Goal: Transaction & Acquisition: Subscribe to service/newsletter

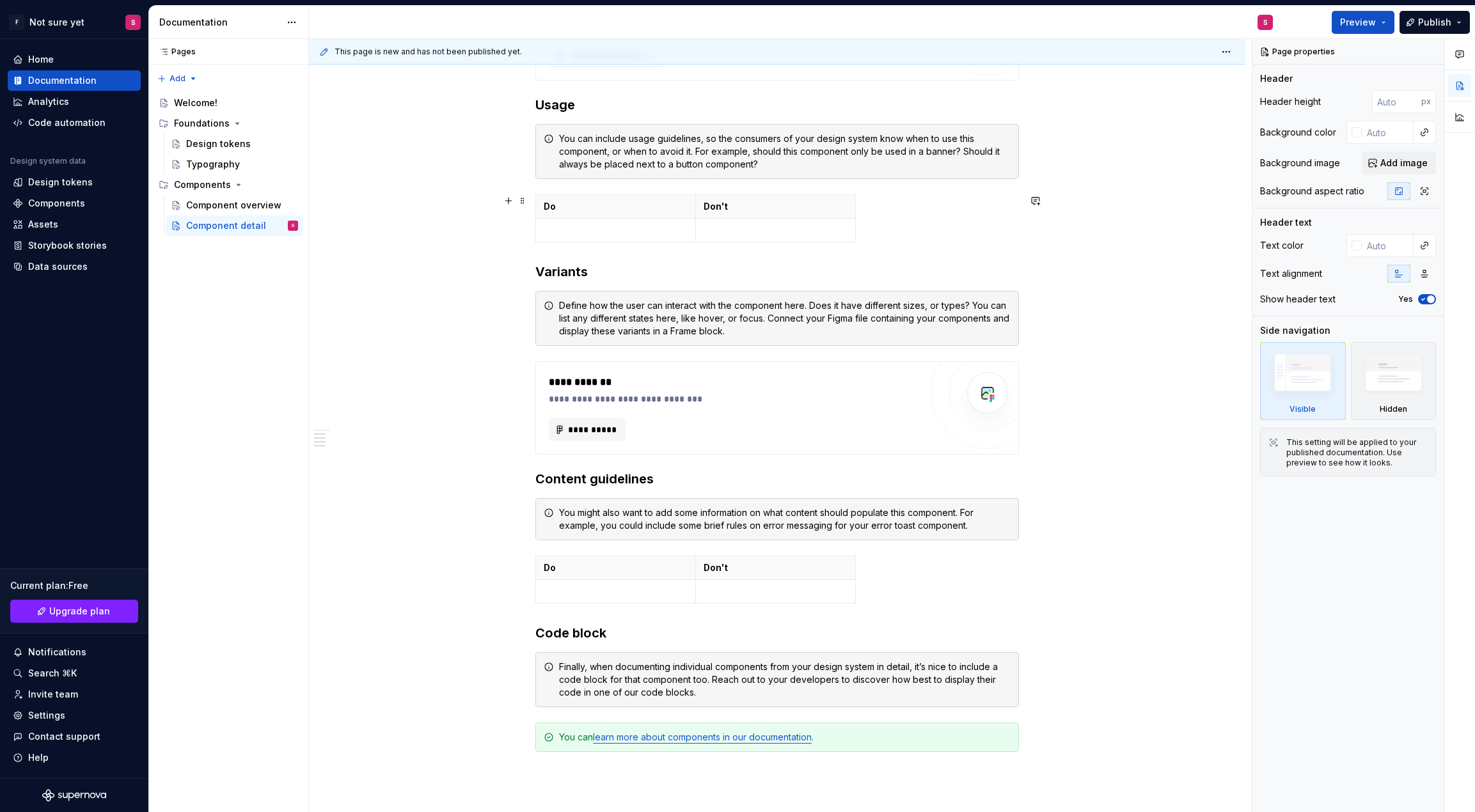
scroll to position [591, 0]
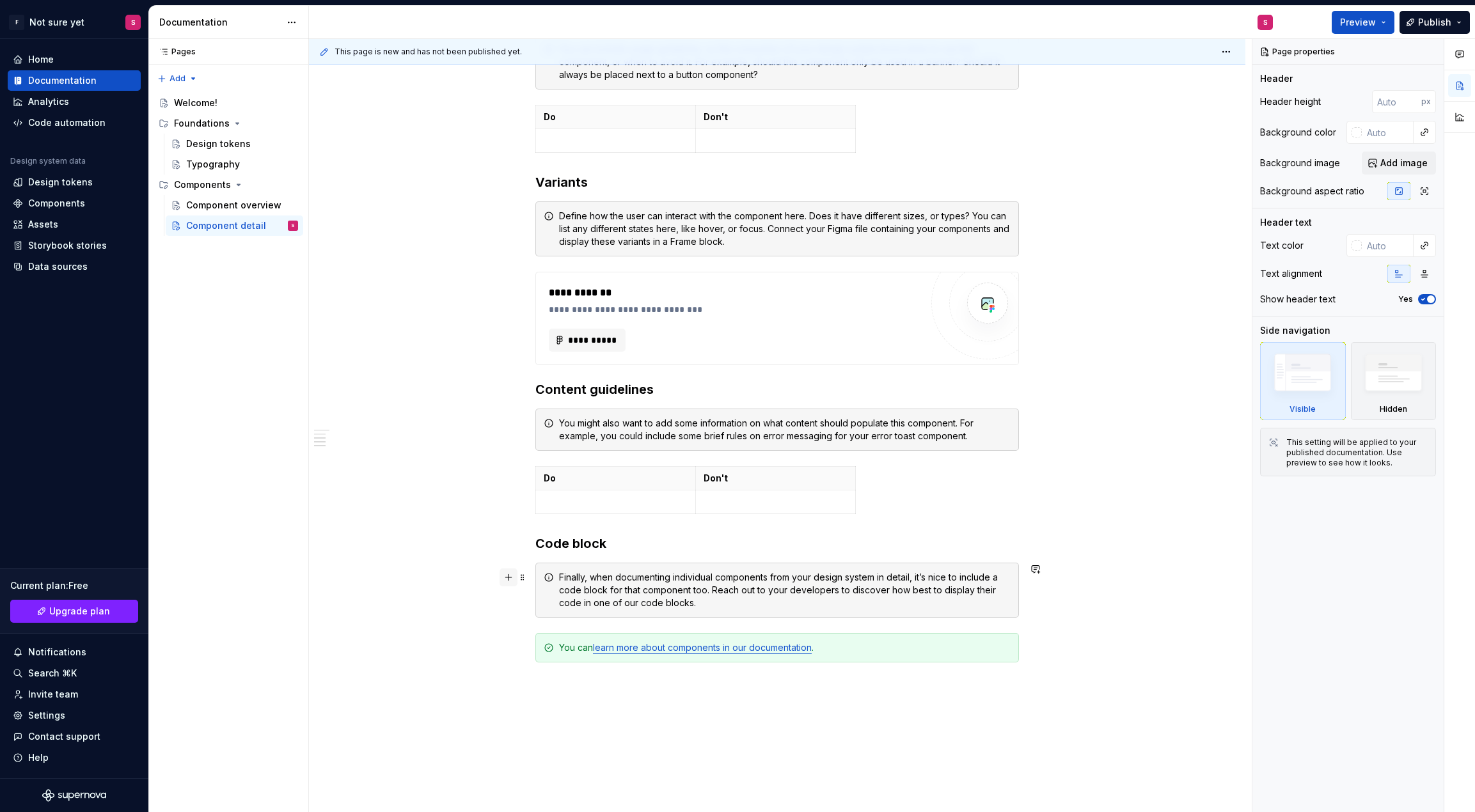
click at [510, 582] on button "button" at bounding box center [508, 578] width 18 height 18
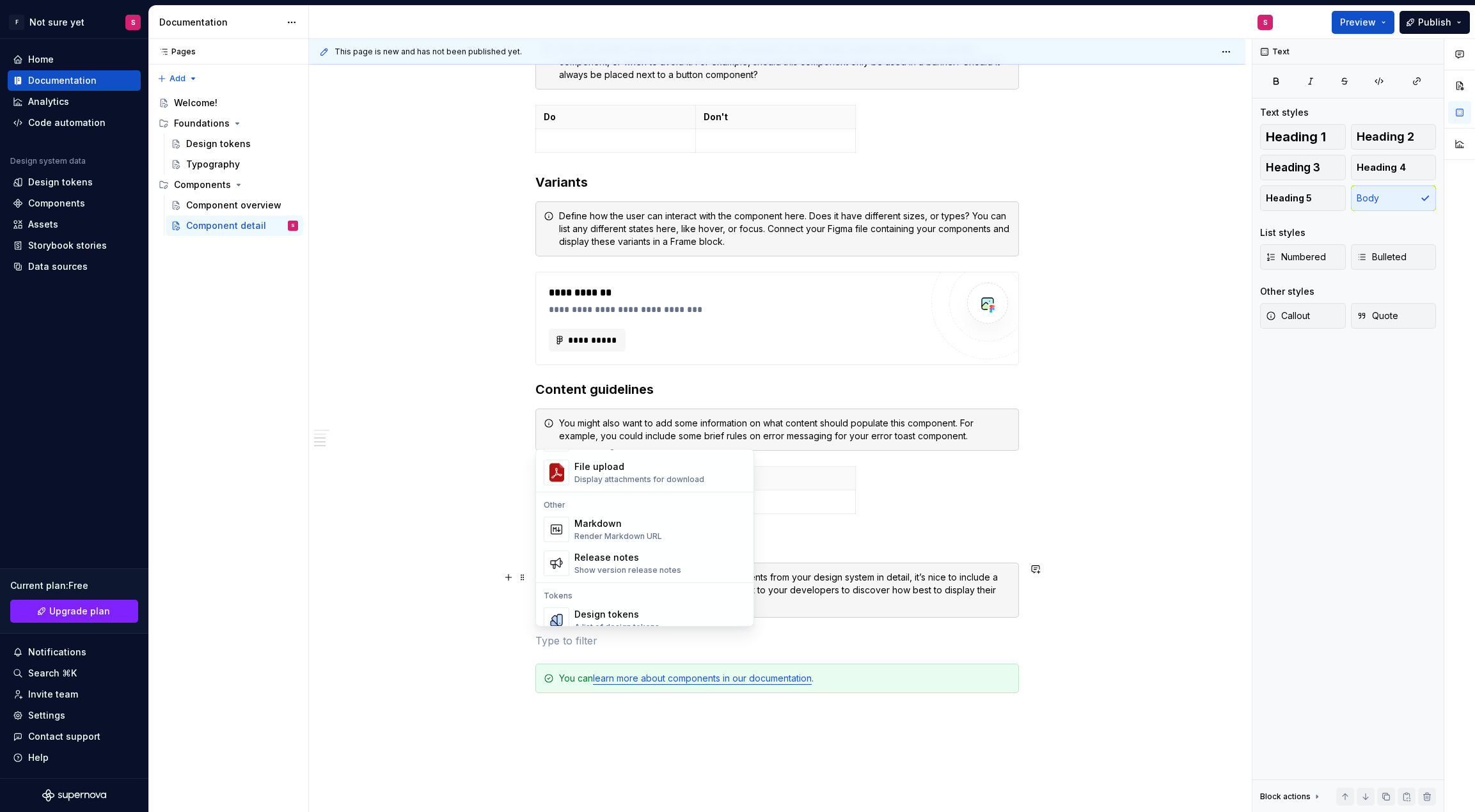
scroll to position [802, 0]
click at [878, 595] on div "Finally, when documenting individual components from your design system in deta…" at bounding box center [785, 590] width 451 height 38
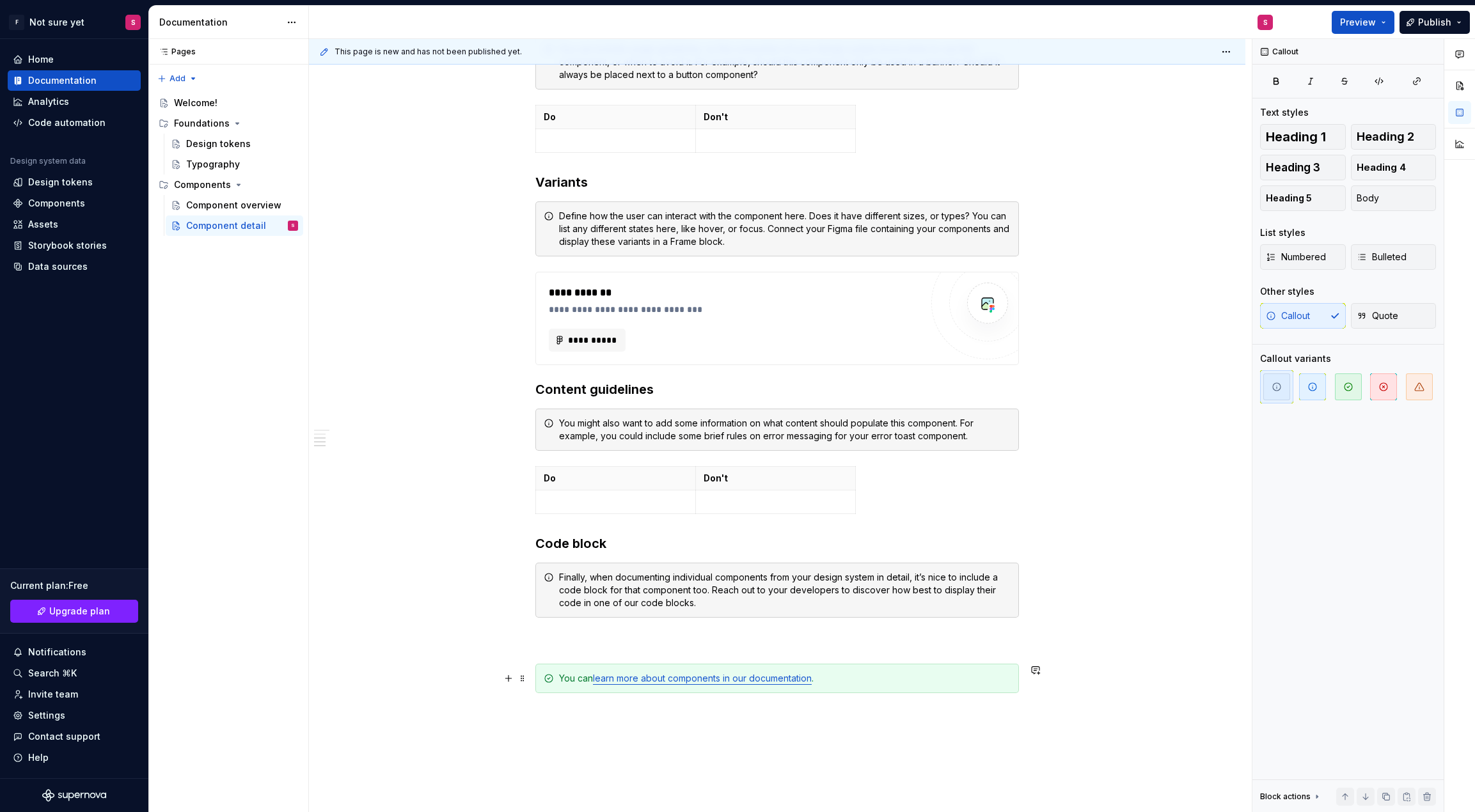
scroll to position [0, 0]
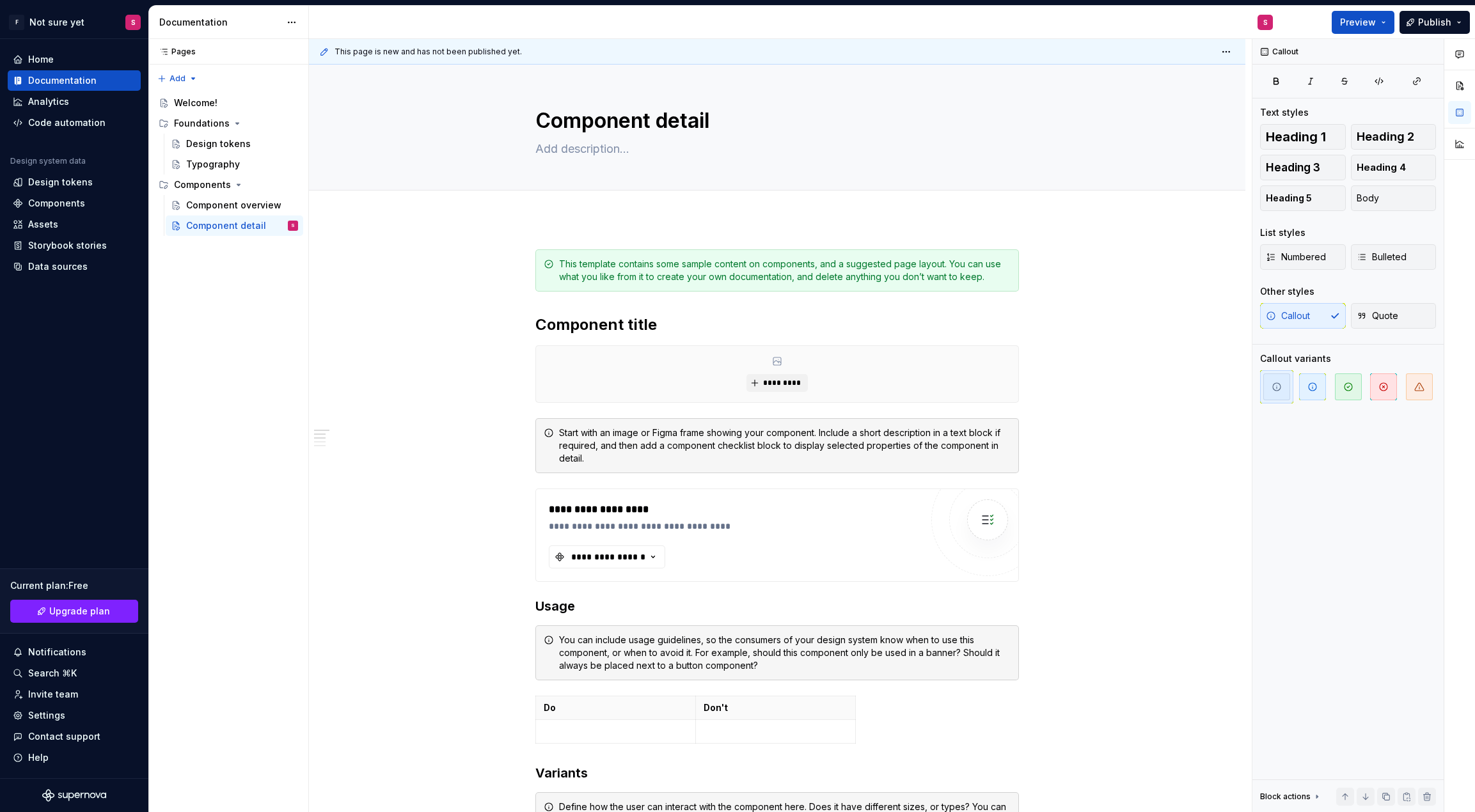
type textarea "*"
click at [836, 354] on div "*********" at bounding box center [777, 374] width 482 height 56
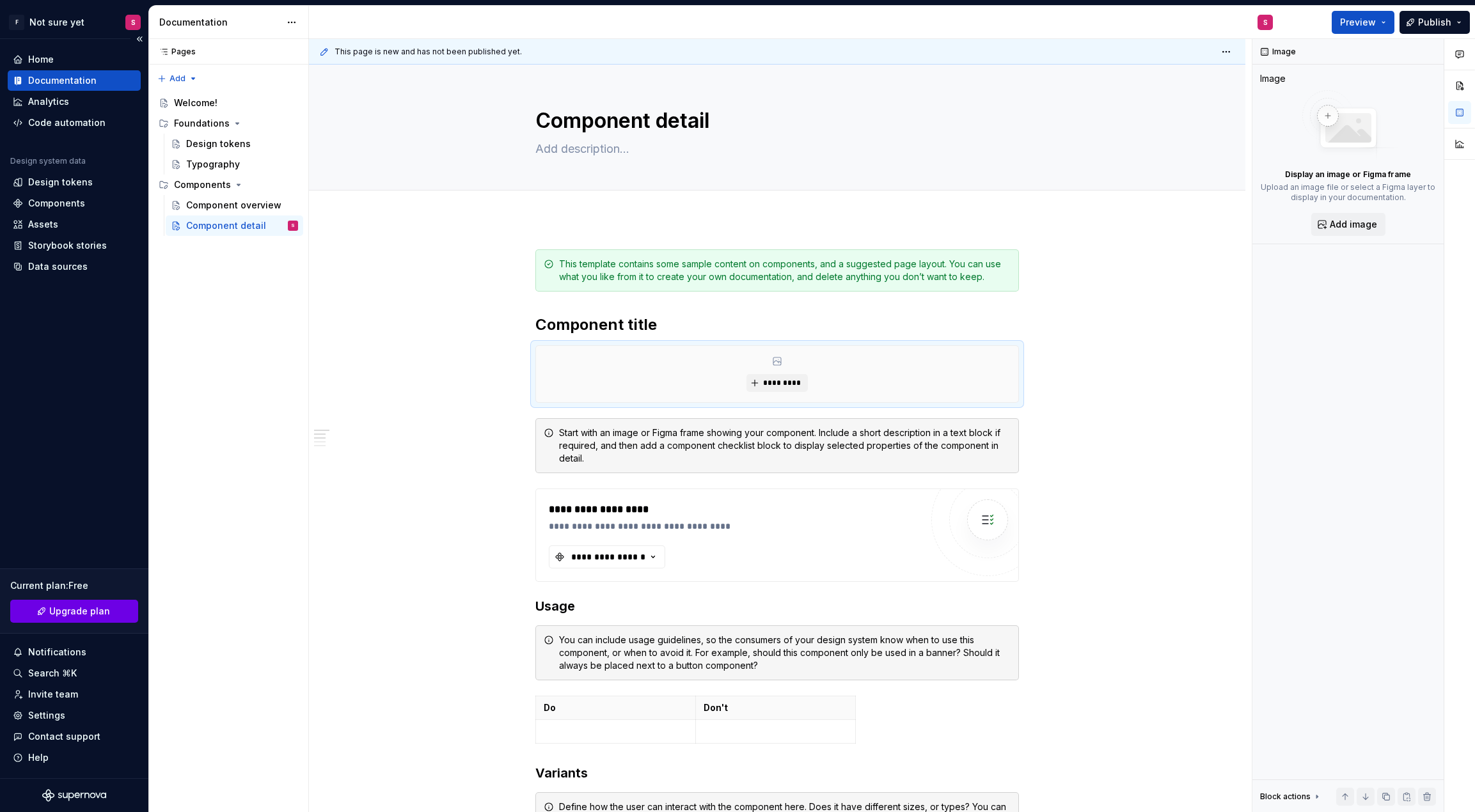
click at [55, 612] on span "Upgrade plan" at bounding box center [79, 611] width 61 height 12
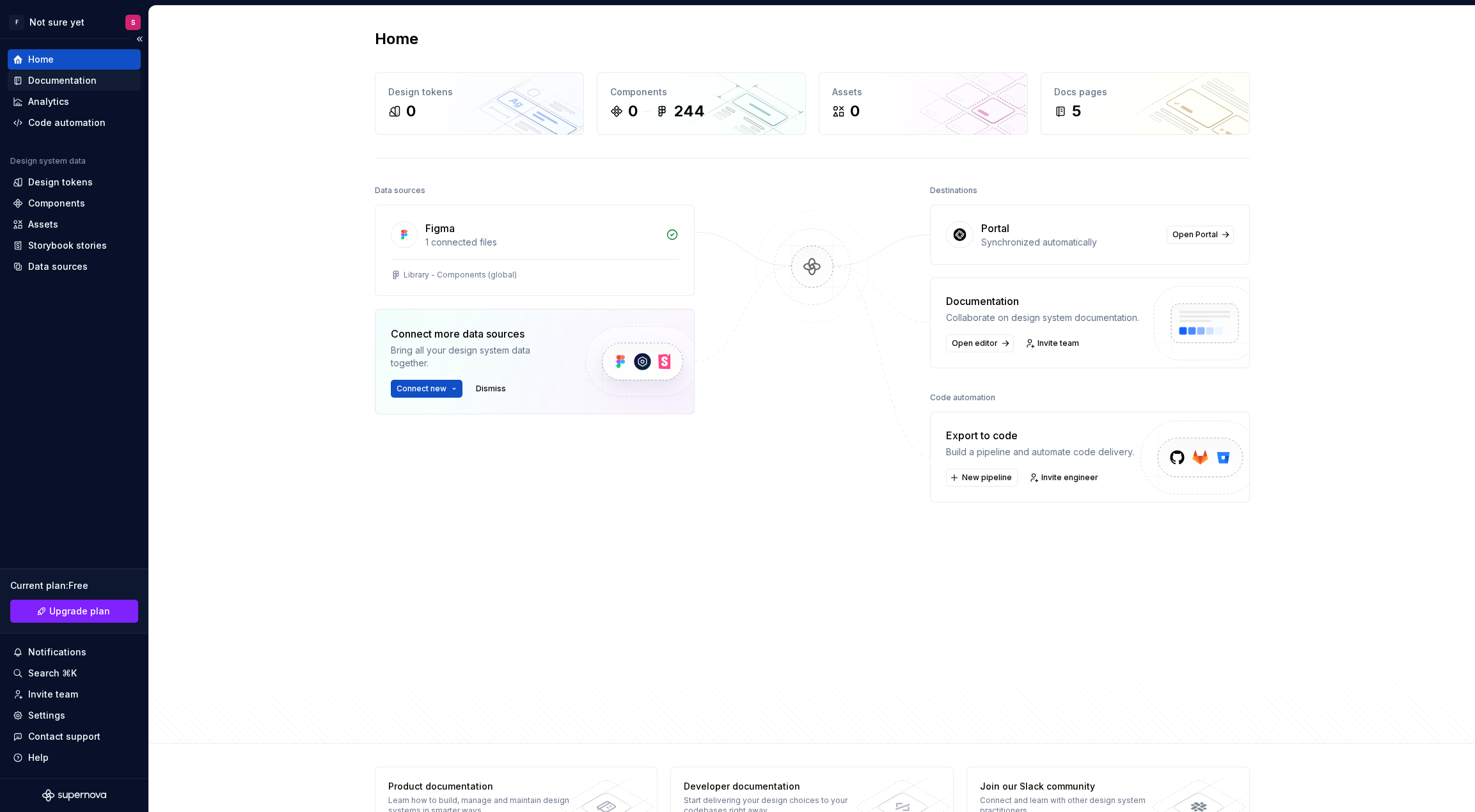
click at [66, 80] on div "Documentation" at bounding box center [62, 80] width 69 height 12
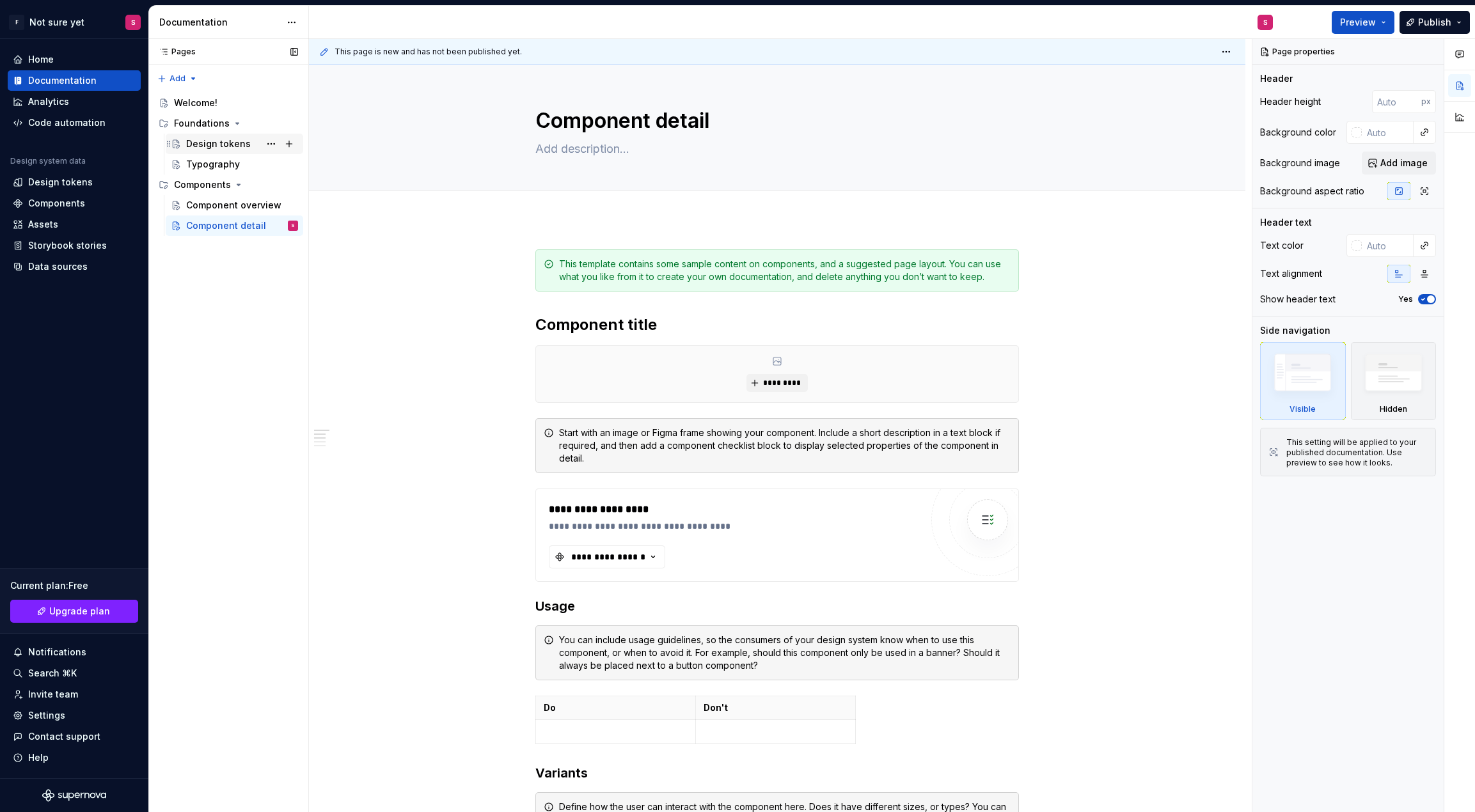
click at [220, 143] on div "Design tokens" at bounding box center [219, 143] width 65 height 12
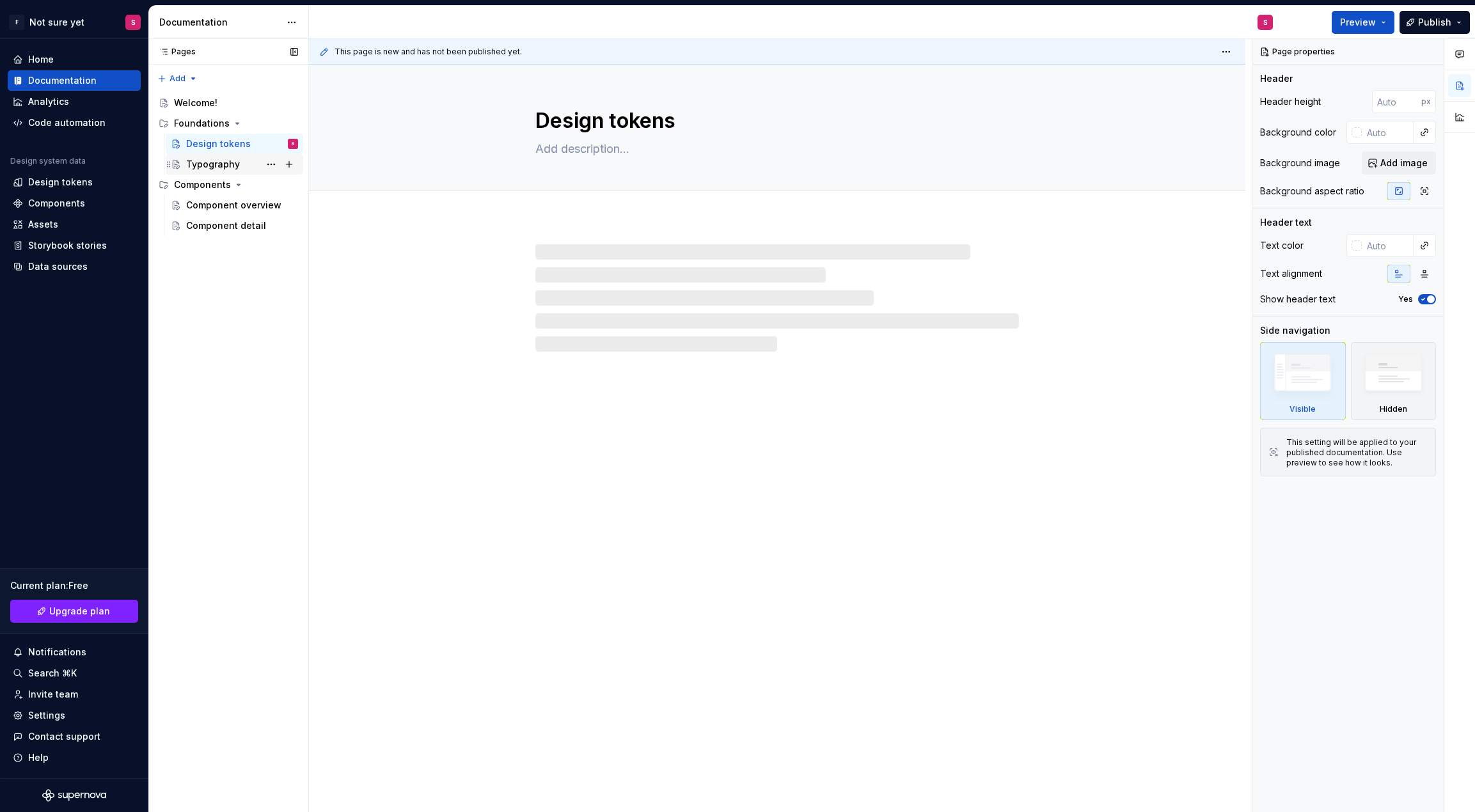
click at [217, 165] on div "Typography" at bounding box center [213, 164] width 54 height 12
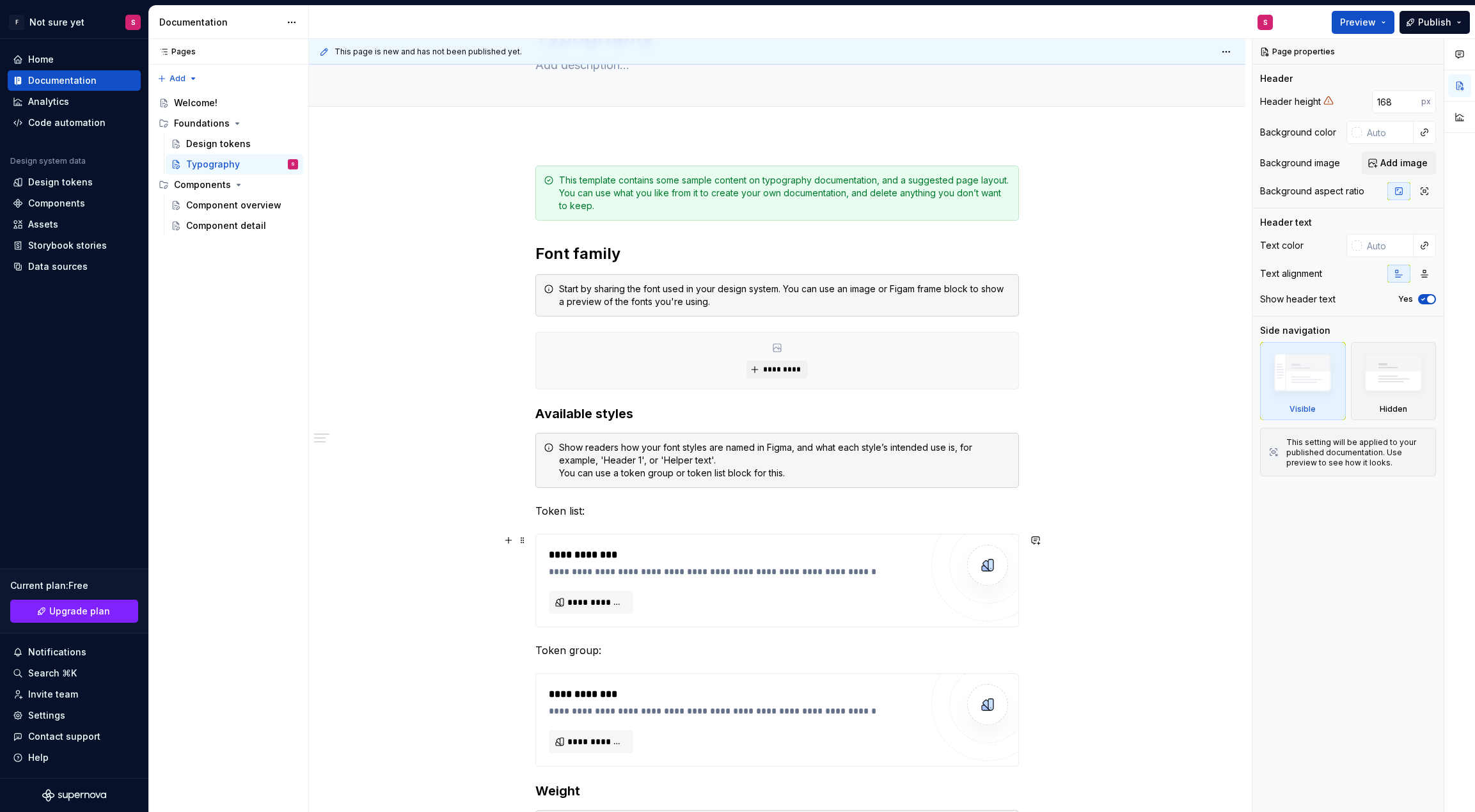
scroll to position [253, 0]
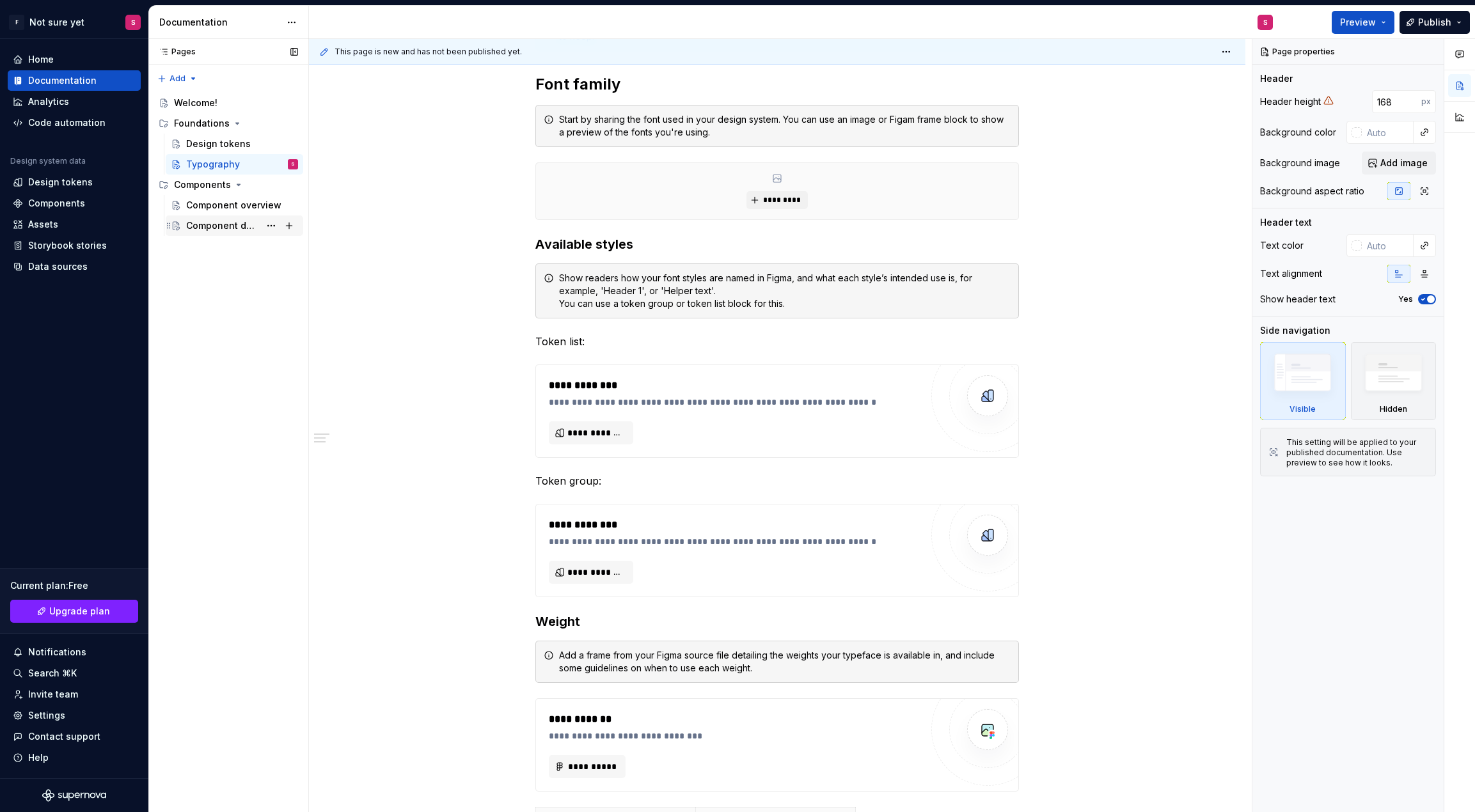
click at [200, 225] on div "Component detail" at bounding box center [223, 225] width 74 height 12
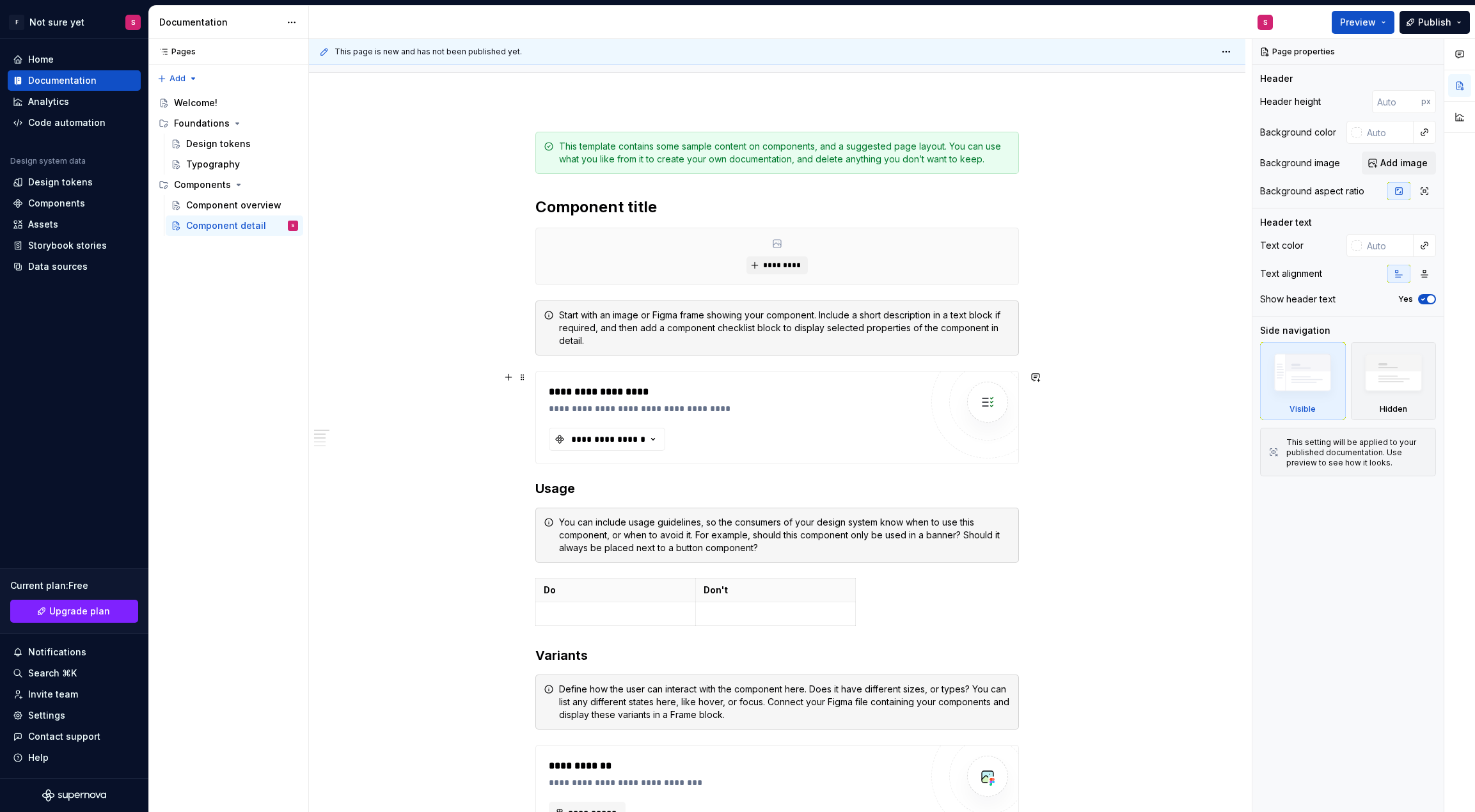
scroll to position [120, 0]
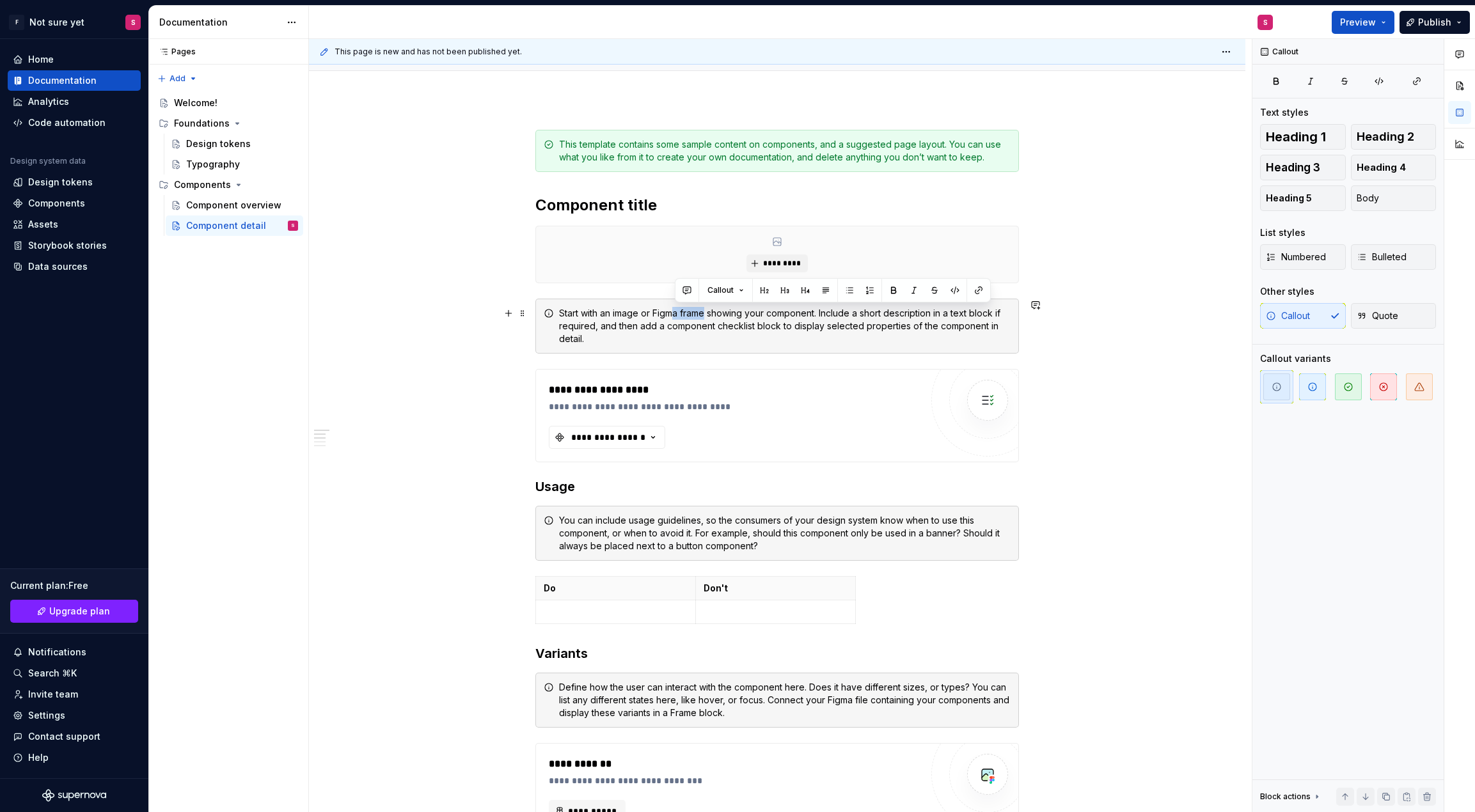
drag, startPoint x: 675, startPoint y: 313, endPoint x: 708, endPoint y: 316, distance: 33.1
click at [708, 316] on div "Start with an image or Figma frame showing your component. Include a short desc…" at bounding box center [785, 326] width 451 height 38
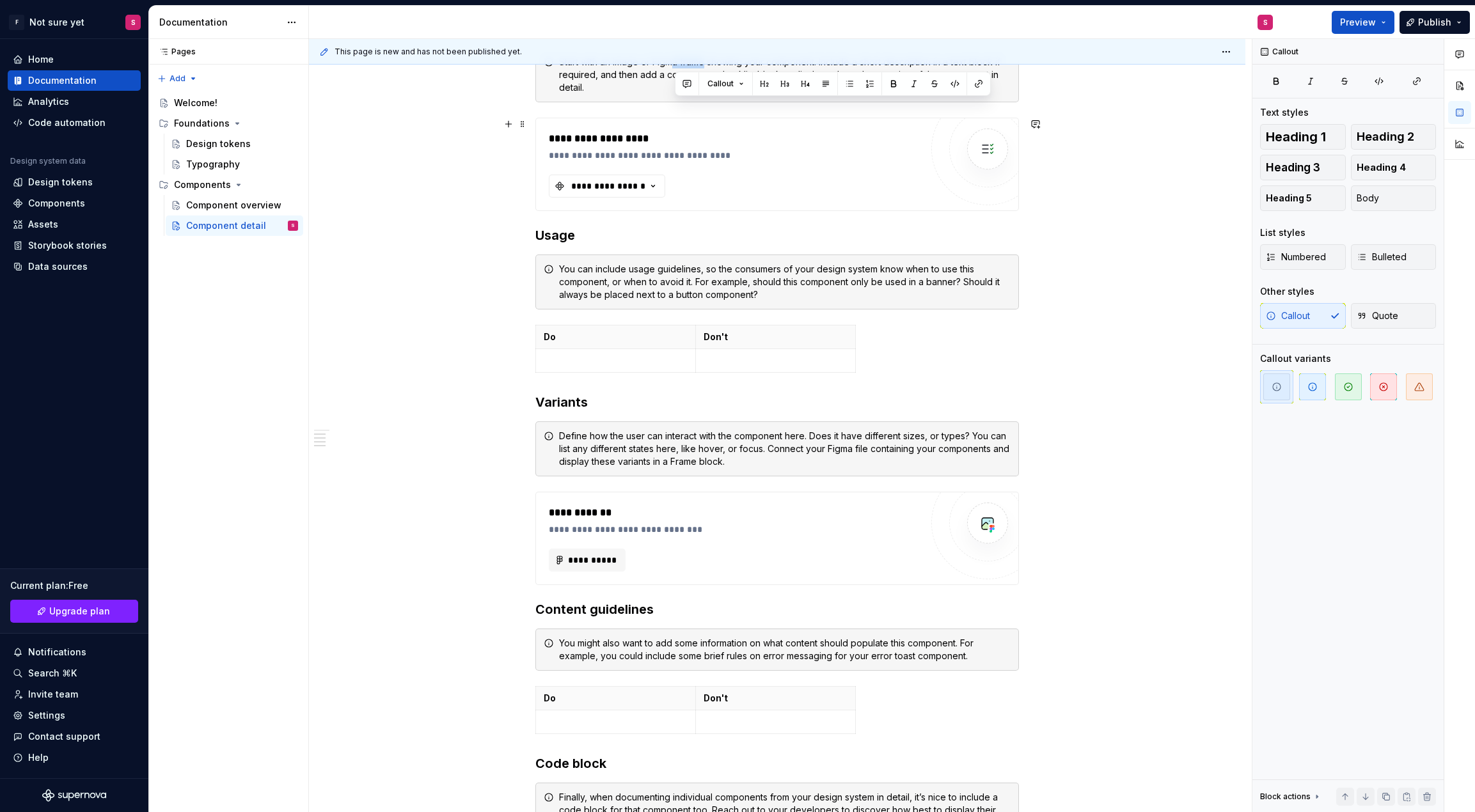
scroll to position [372, 0]
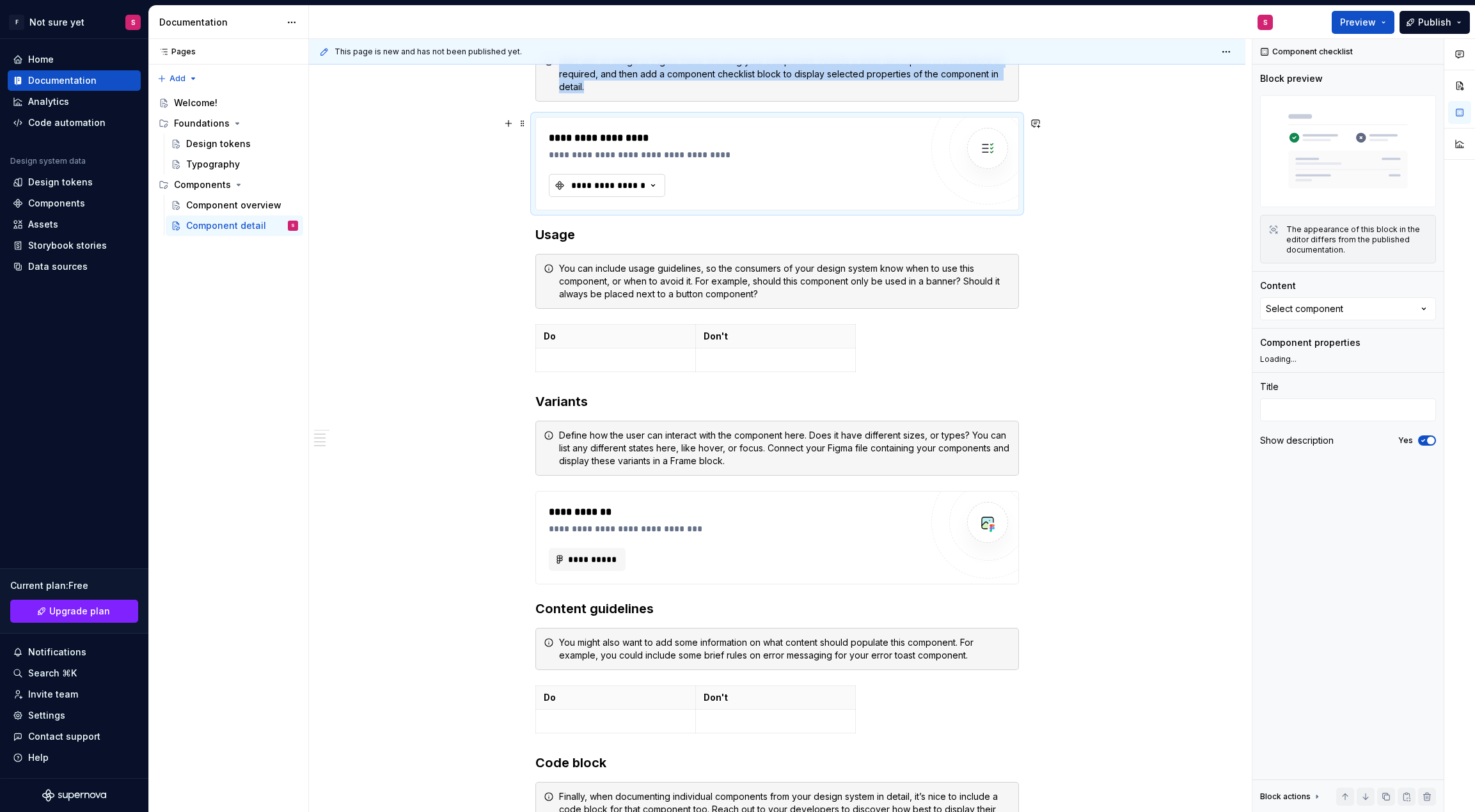
click at [651, 183] on icon "button" at bounding box center [652, 185] width 12 height 12
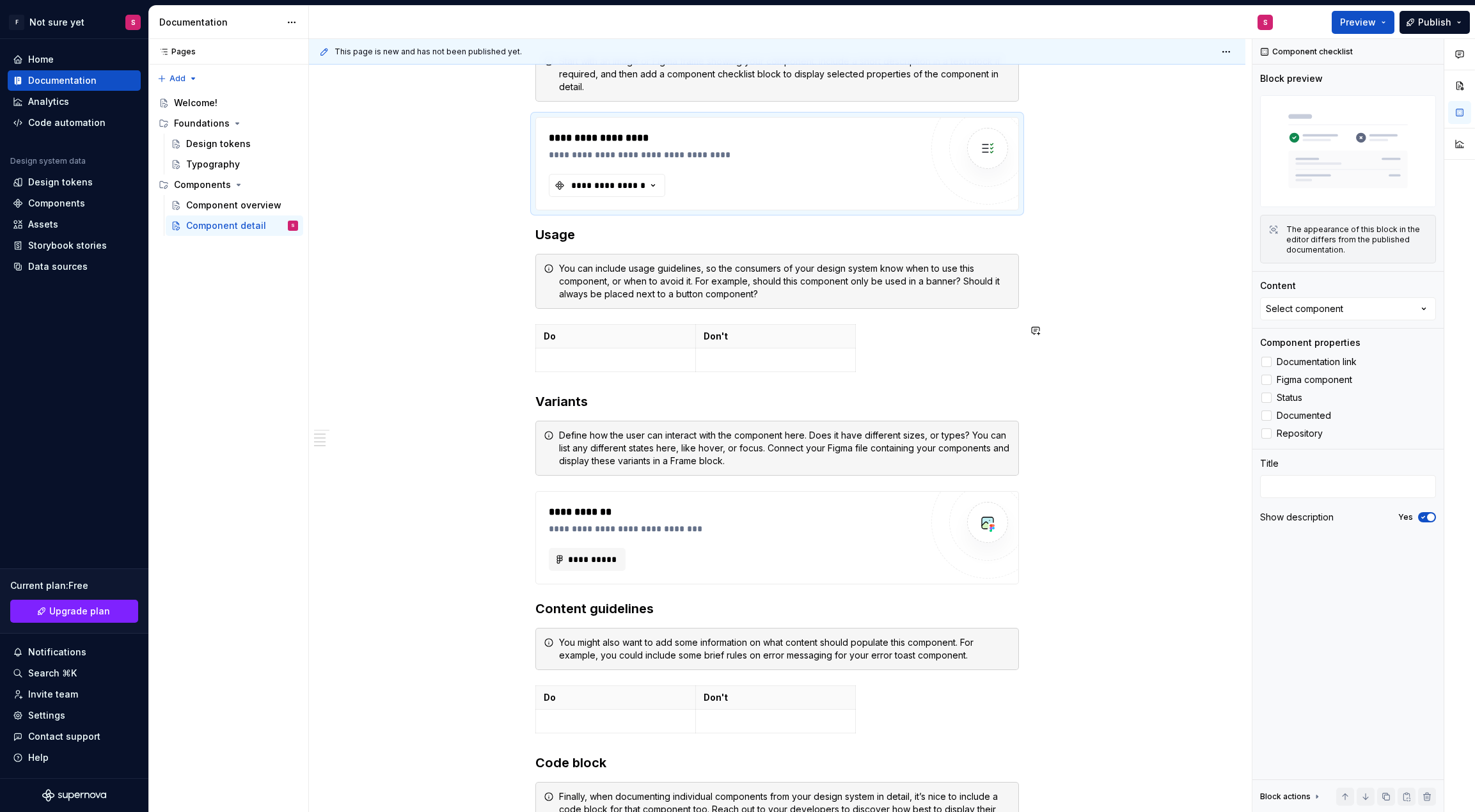
click at [1150, 382] on div "**********" at bounding box center [777, 524] width 936 height 1355
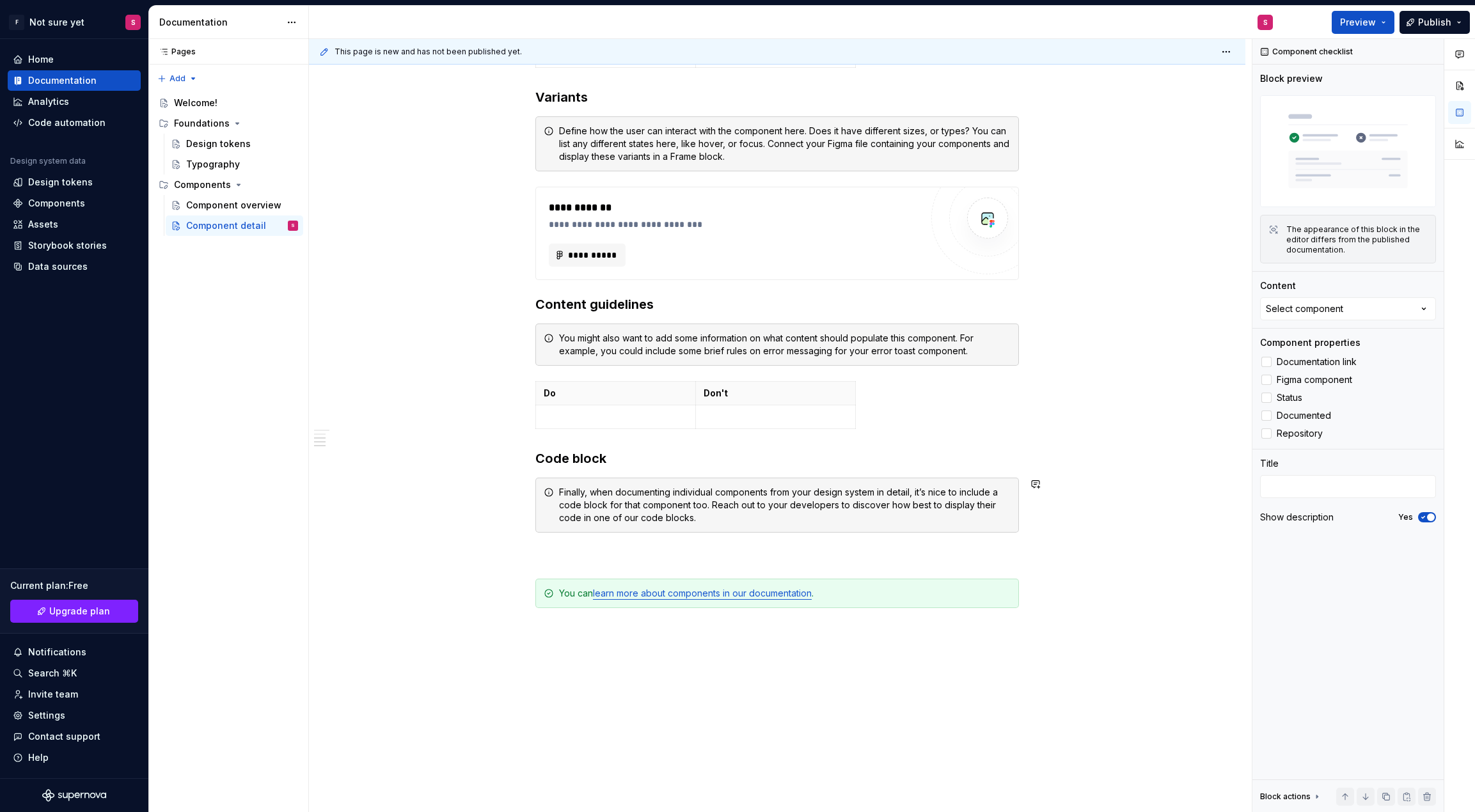
scroll to position [688, 0]
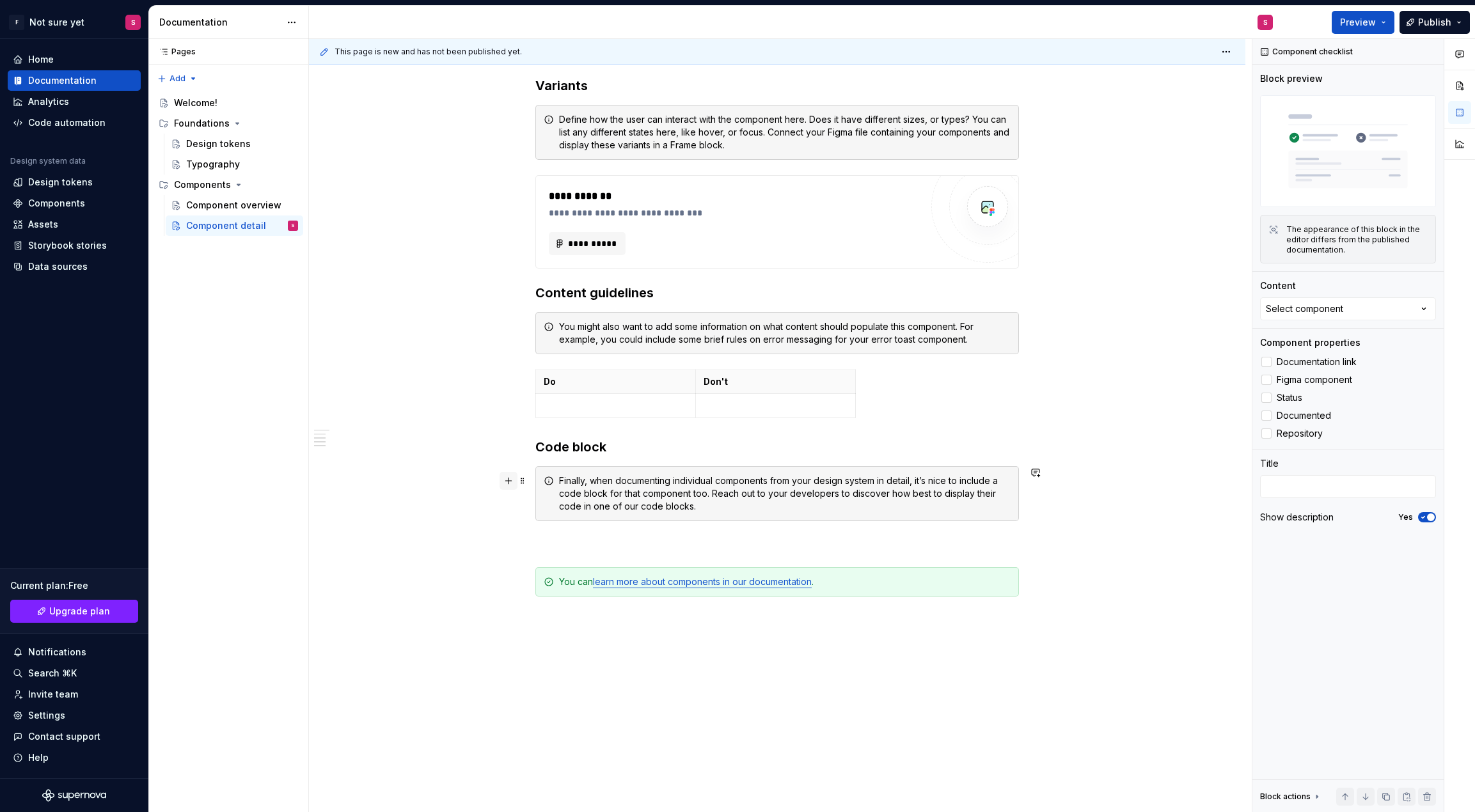
click at [511, 488] on button "button" at bounding box center [508, 481] width 18 height 18
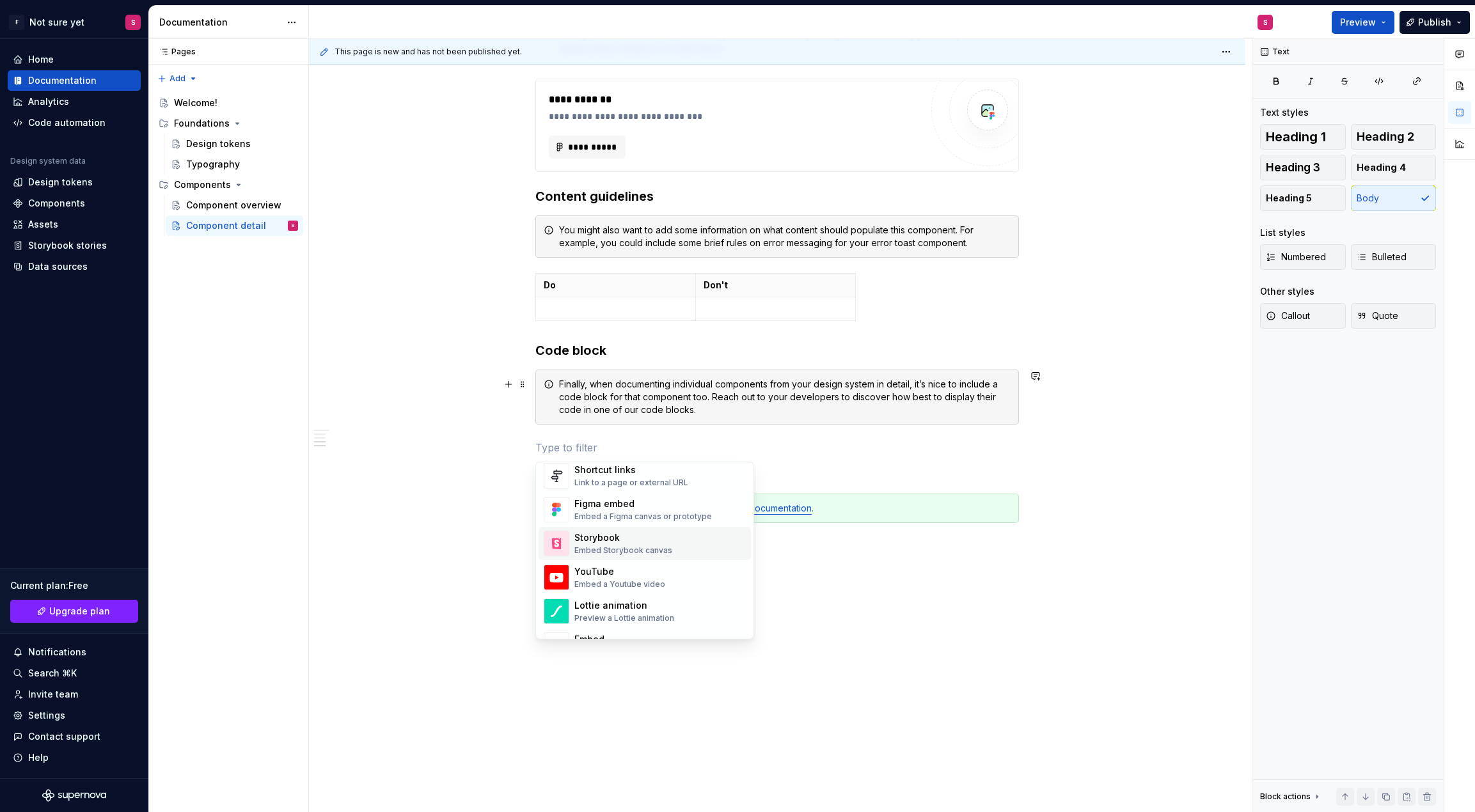
scroll to position [584, 0]
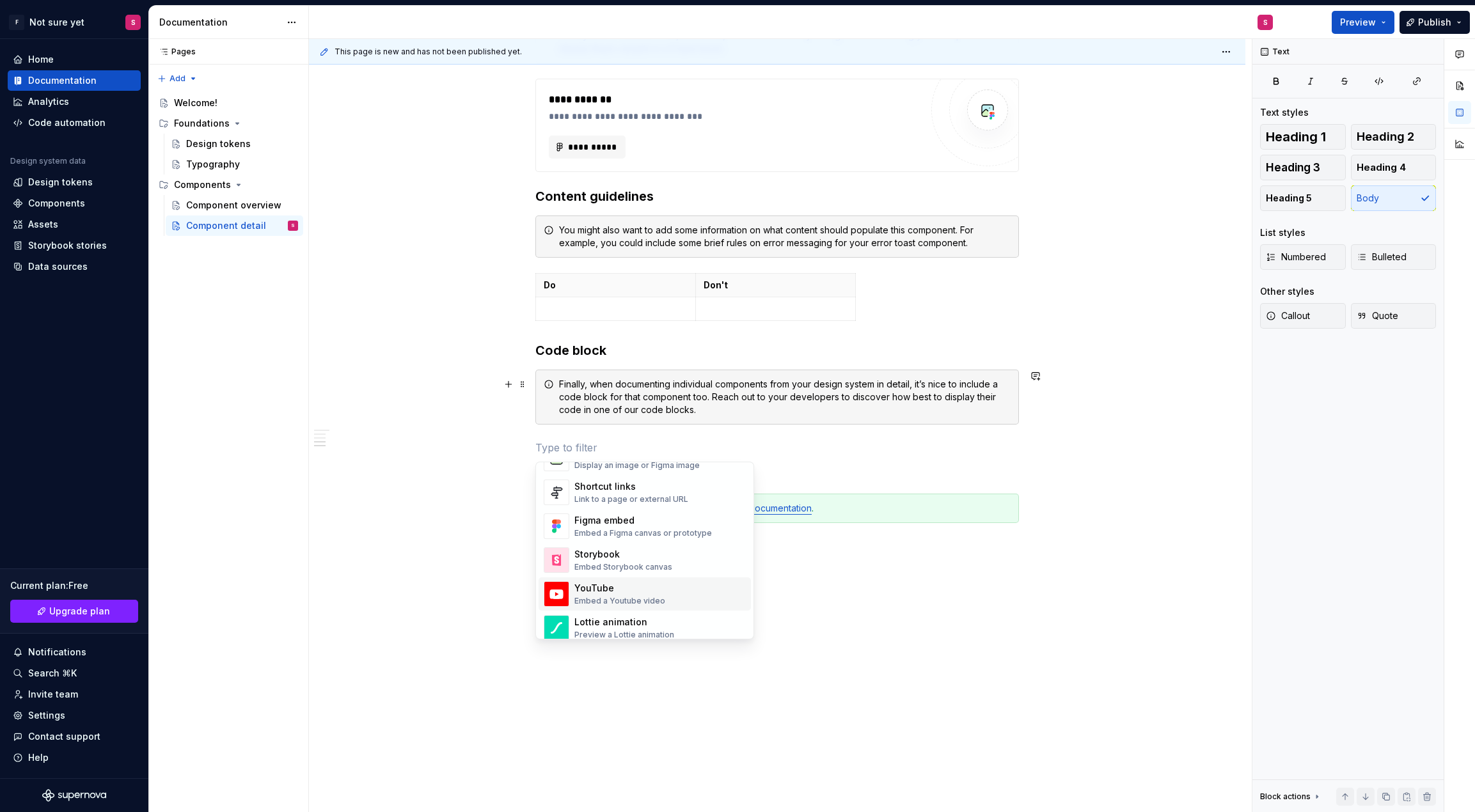
click at [452, 389] on div "**********" at bounding box center [777, 123] width 936 height 1378
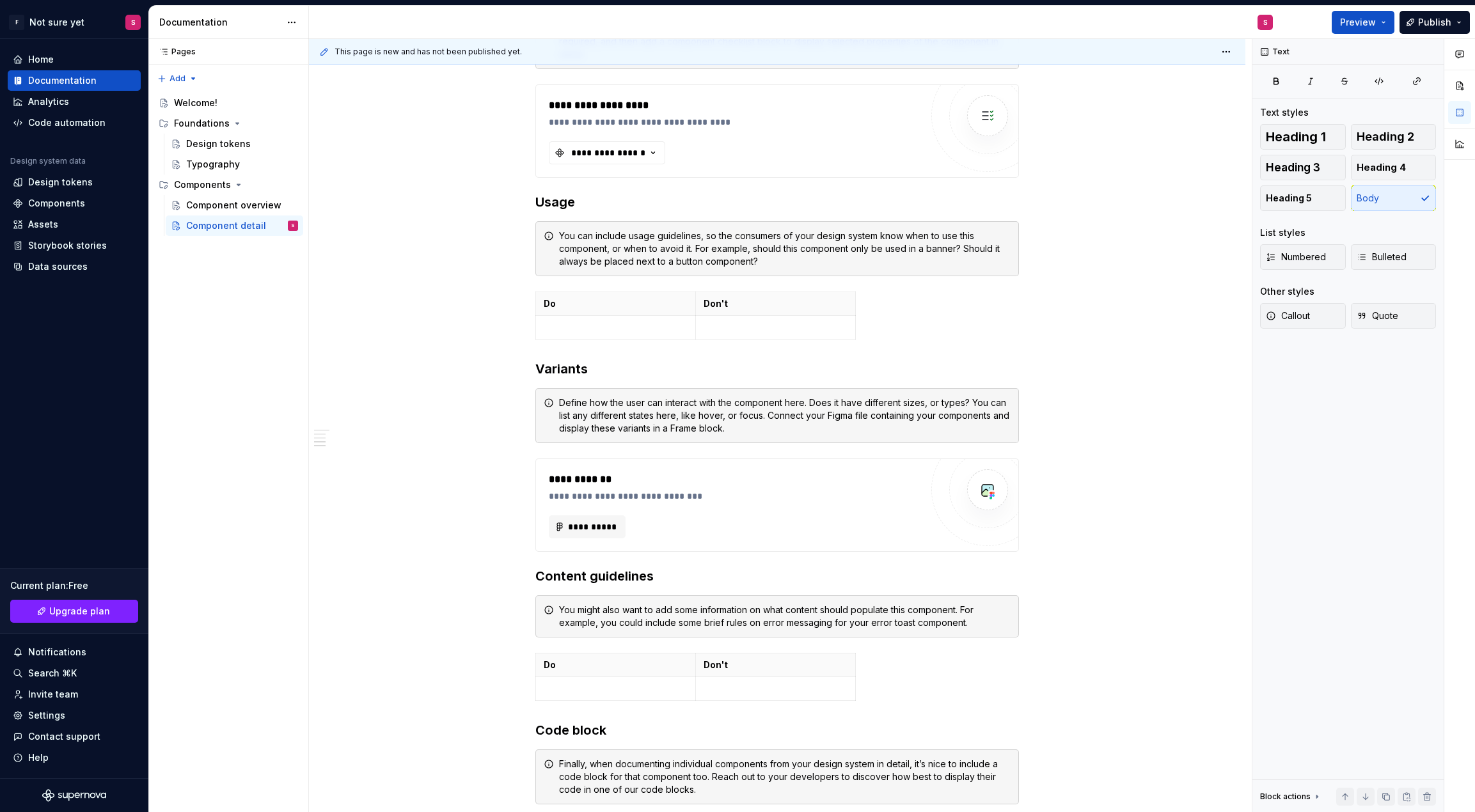
scroll to position [0, 0]
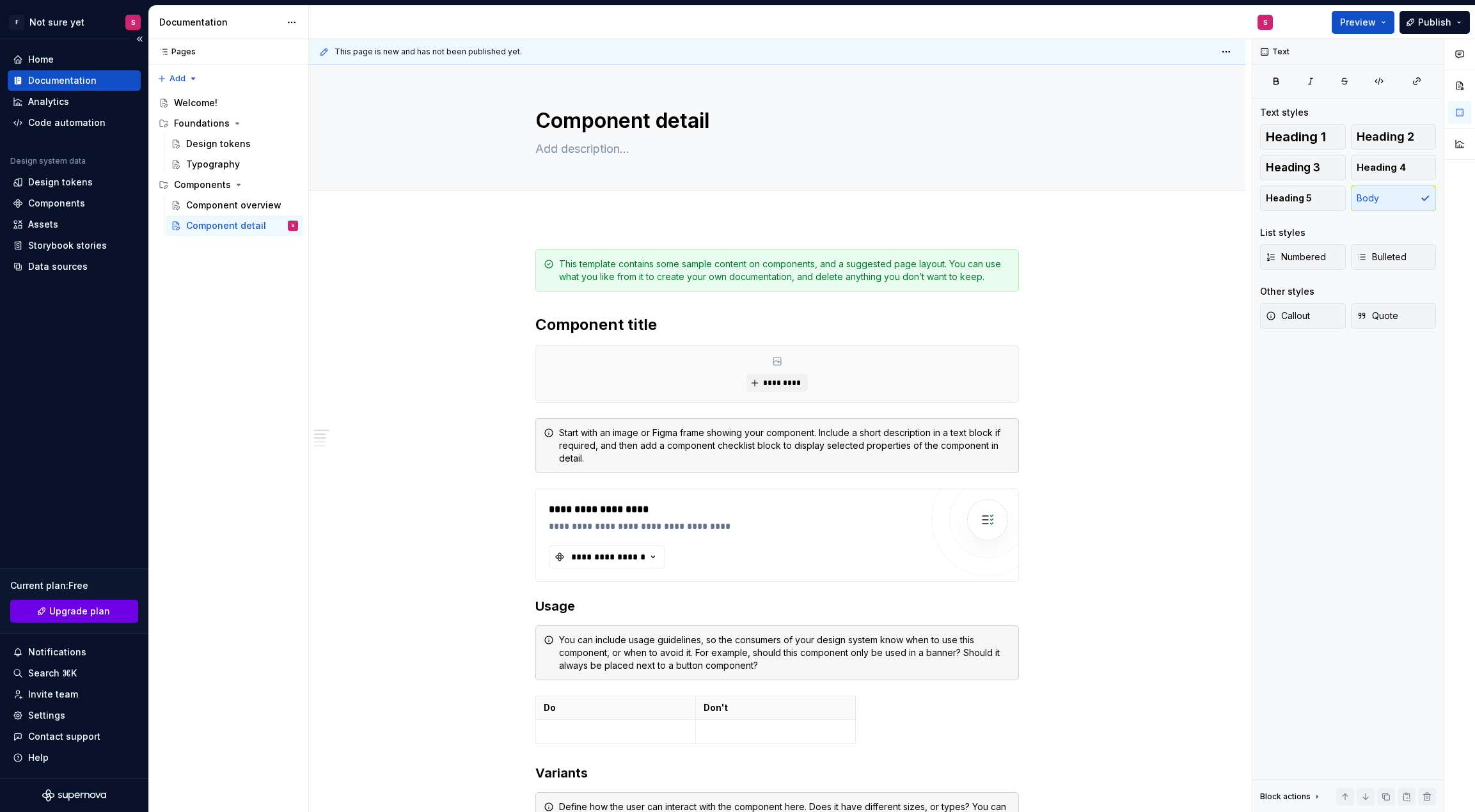
click at [103, 613] on span "Upgrade plan" at bounding box center [79, 611] width 61 height 12
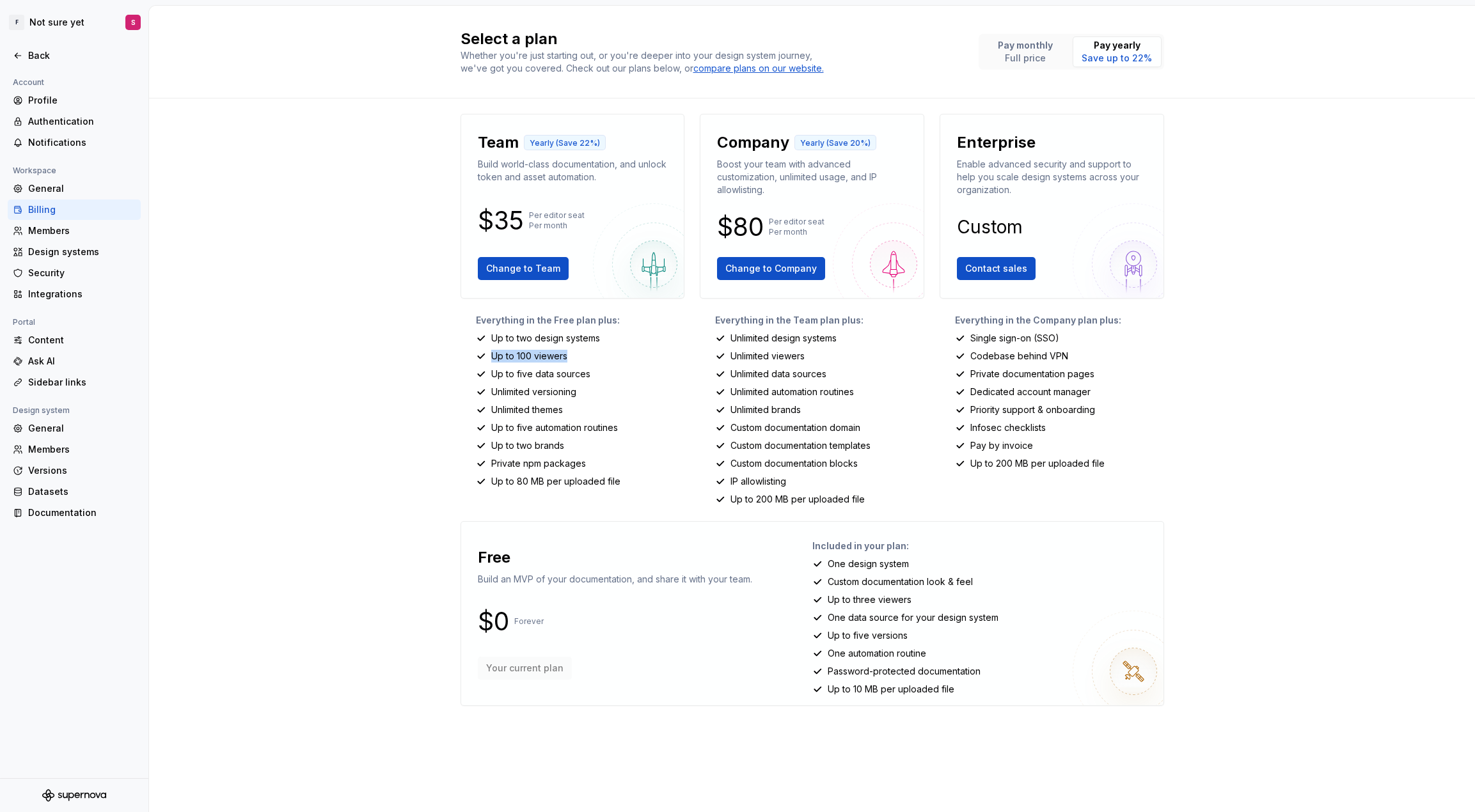
drag, startPoint x: 571, startPoint y: 355, endPoint x: 493, endPoint y: 353, distance: 78.0
click at [493, 353] on div "Up to 100 viewers" at bounding box center [581, 356] width 209 height 12
drag, startPoint x: 518, startPoint y: 214, endPoint x: 638, endPoint y: 235, distance: 121.8
click at [485, 226] on p "$35" at bounding box center [501, 221] width 46 height 15
drag, startPoint x: 569, startPoint y: 217, endPoint x: 535, endPoint y: 221, distance: 34.2
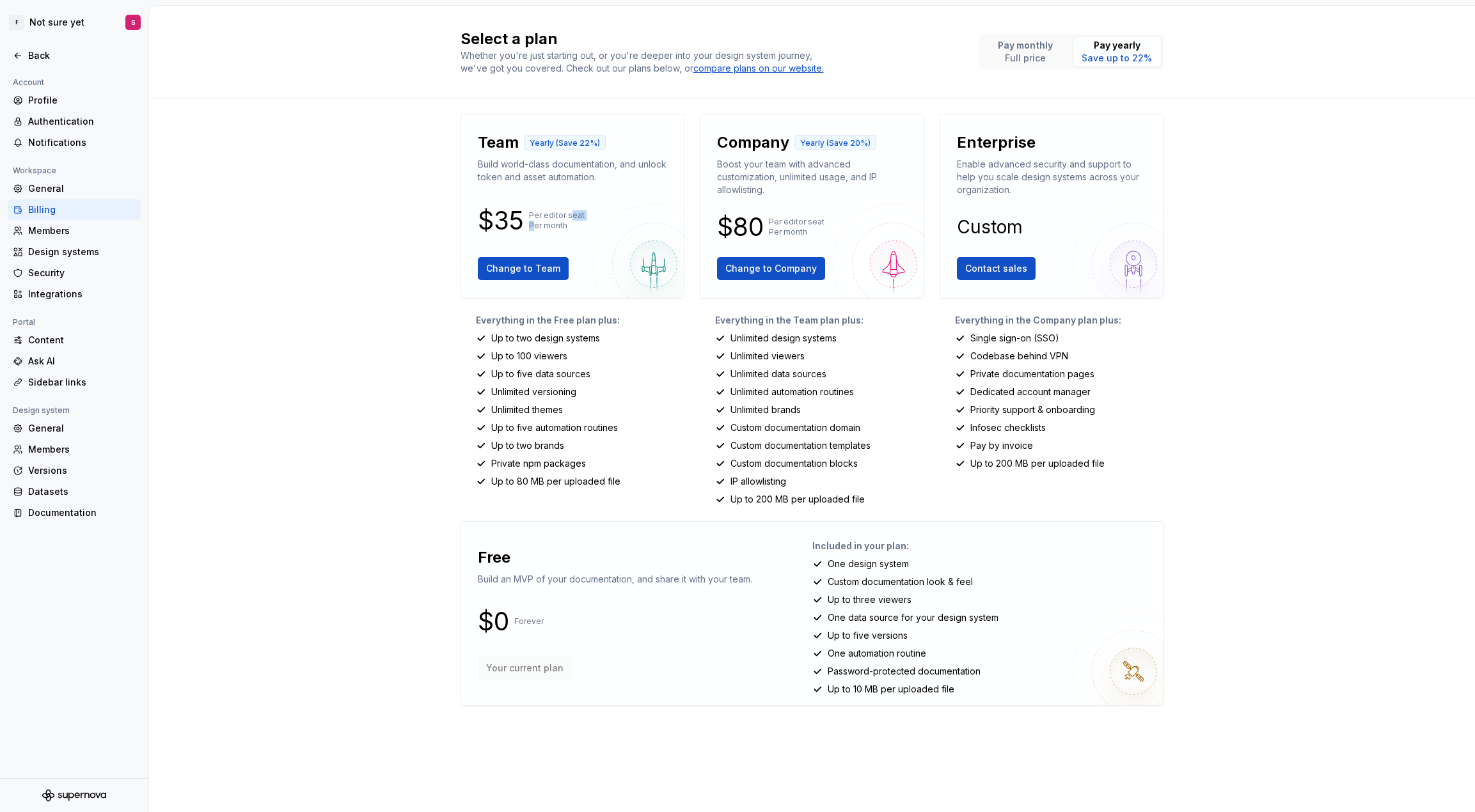
click at [535, 221] on p "Per editor seat Per month" at bounding box center [557, 220] width 55 height 20
click at [546, 219] on p "Per editor seat Per month" at bounding box center [557, 220] width 55 height 20
drag, startPoint x: 546, startPoint y: 219, endPoint x: 521, endPoint y: 219, distance: 25.0
click at [521, 219] on div "$35 Per editor seat Per month" at bounding box center [573, 220] width 190 height 20
drag, startPoint x: 549, startPoint y: 216, endPoint x: 561, endPoint y: 225, distance: 15.0
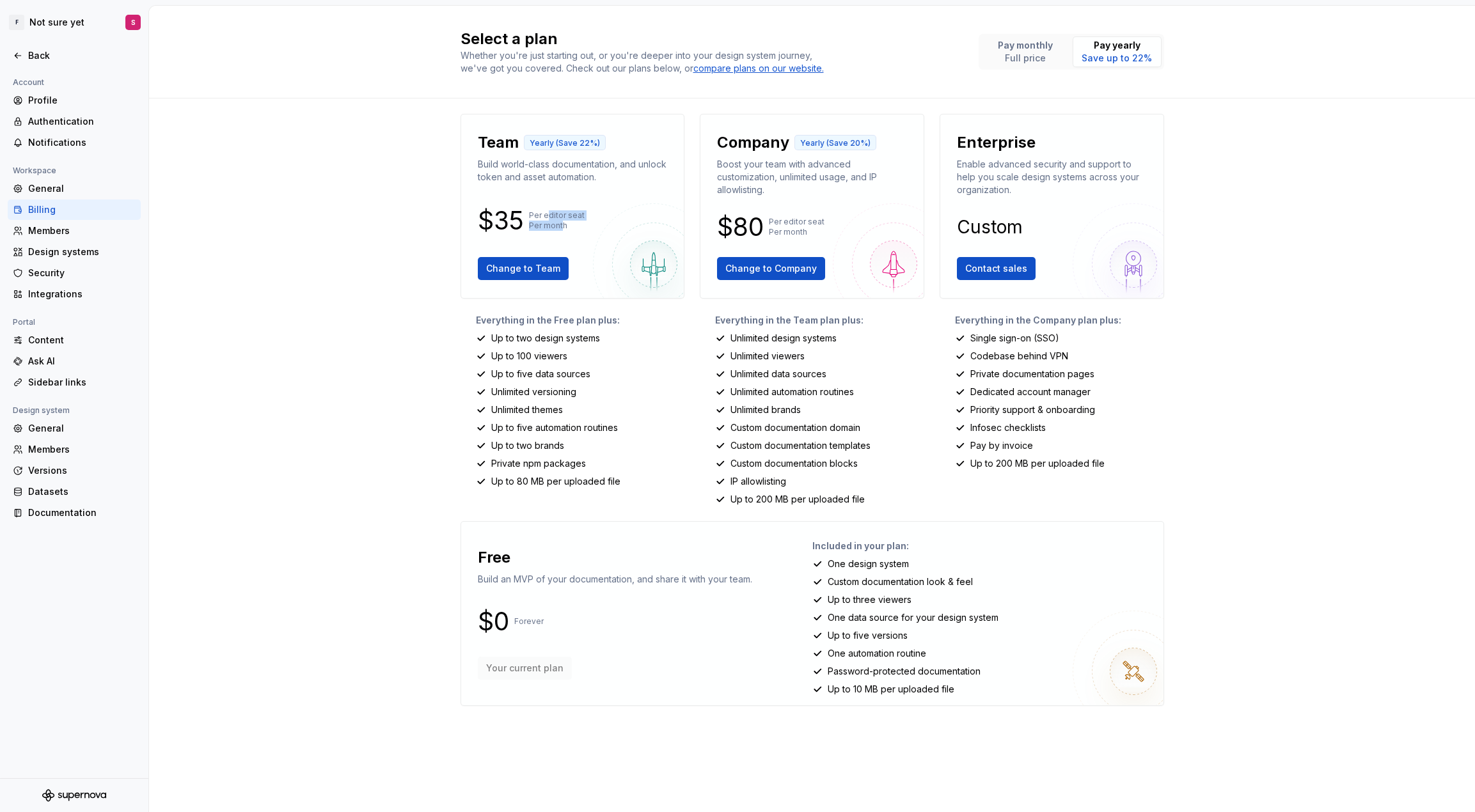
click at [561, 225] on p "Per editor seat Per month" at bounding box center [557, 220] width 55 height 20
click at [668, 746] on div "Select a plan Whether you're just starting out, or you're deeper into your desi…" at bounding box center [812, 408] width 1326 height 806
click at [34, 45] on div "F Not sure yet S Back Account Profile Authentication Notifications Workspace Ge…" at bounding box center [74, 408] width 148 height 807
click at [44, 56] on div "Back" at bounding box center [81, 55] width 107 height 12
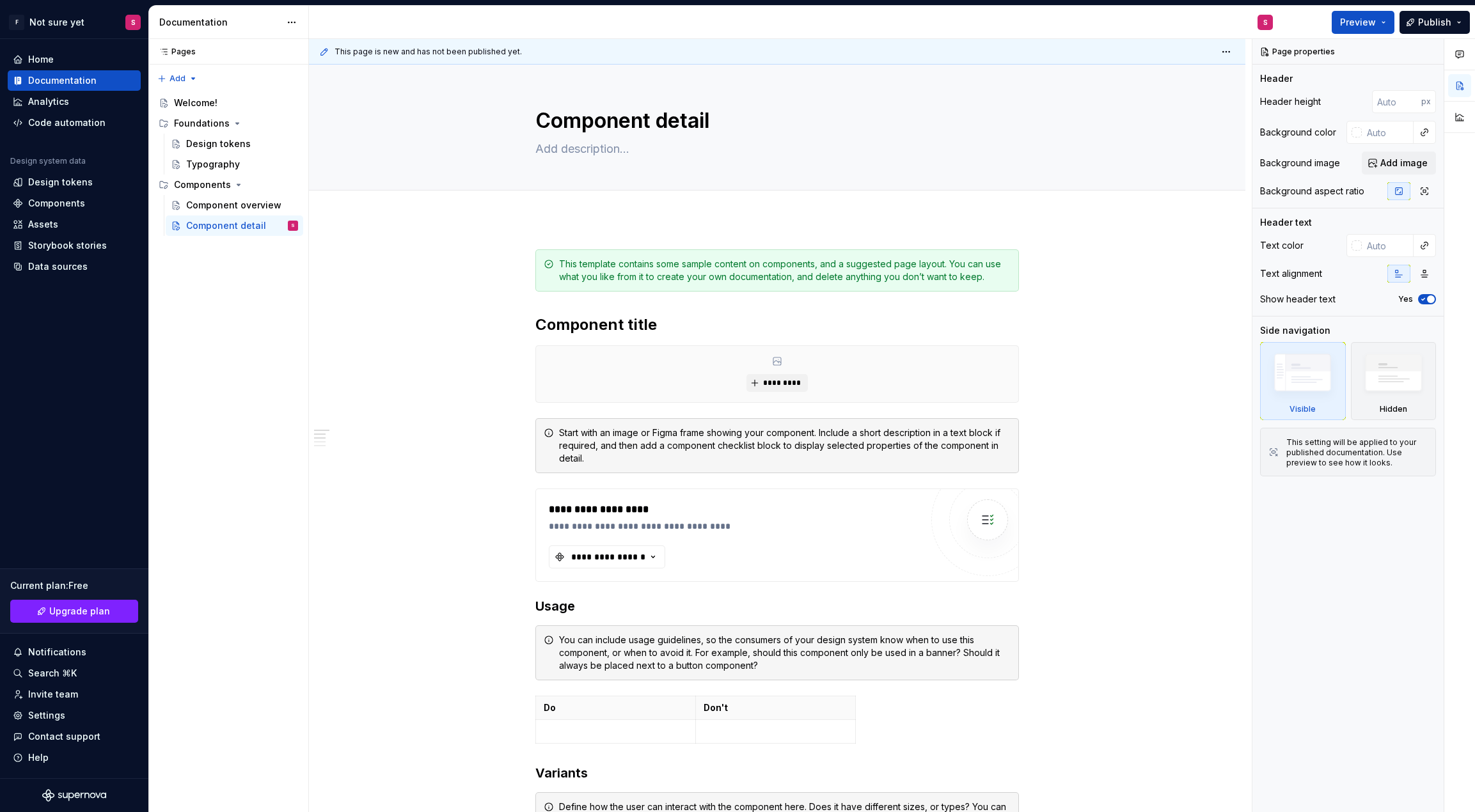
type textarea "*"
